Goal: Transaction & Acquisition: Purchase product/service

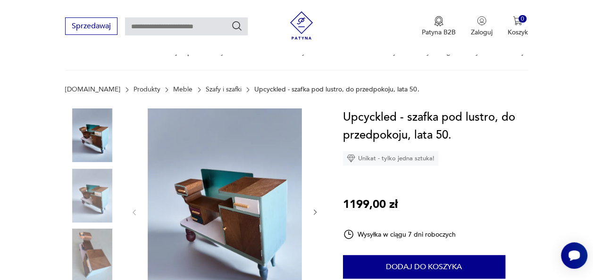
scroll to position [38, 0]
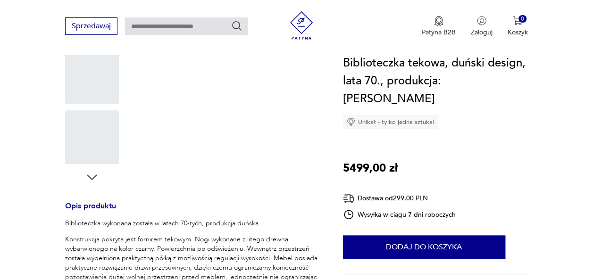
scroll to position [490, 0]
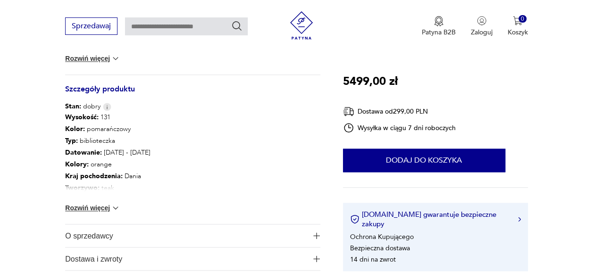
click at [116, 210] on img at bounding box center [115, 207] width 9 height 9
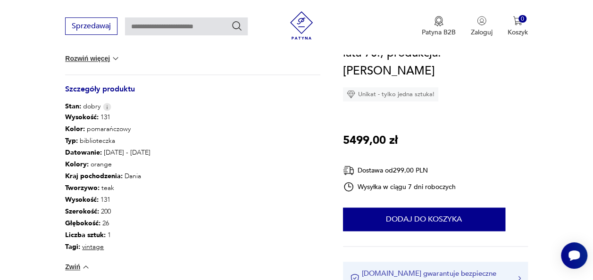
scroll to position [0, 0]
click at [566, 191] on section "Opis produktu Biblioteczka wykonana została w latach 70-tych, produkcja duńska.…" at bounding box center [296, 9] width 593 height 687
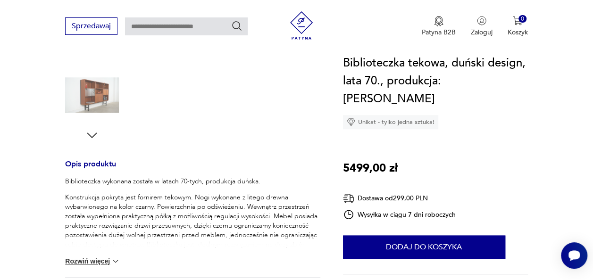
scroll to position [264, 0]
